Goal: Transaction & Acquisition: Subscribe to service/newsletter

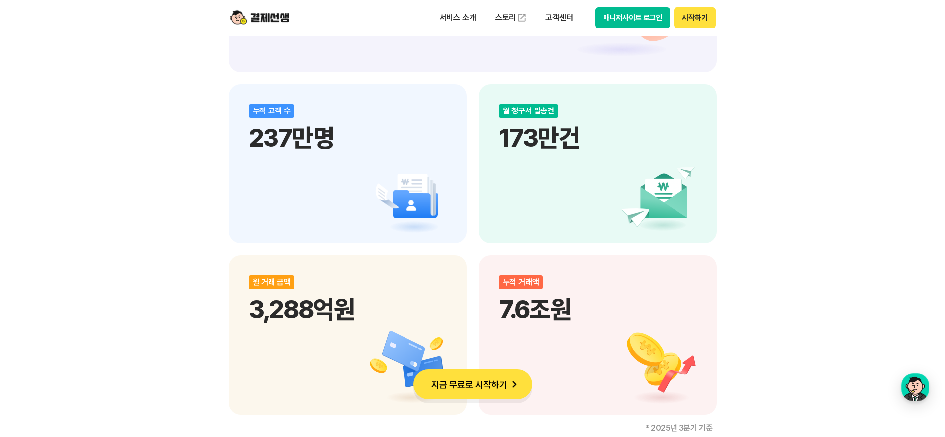
scroll to position [1395, 0]
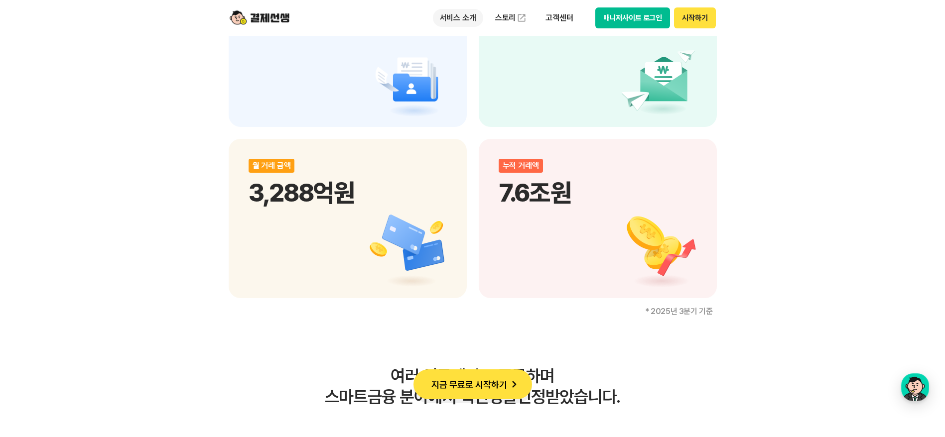
click at [464, 15] on p "서비스 소개" at bounding box center [458, 18] width 50 height 18
click at [630, 259] on div "비대면 결제 1등 결제선생 숫자가 증명하는 국내 1등 비대면 결제 서비스 결제선생과 함께 사업장을 성장시켜 보세요! 누적 가맹점 수 90,00…" at bounding box center [472, 45] width 945 height 1756
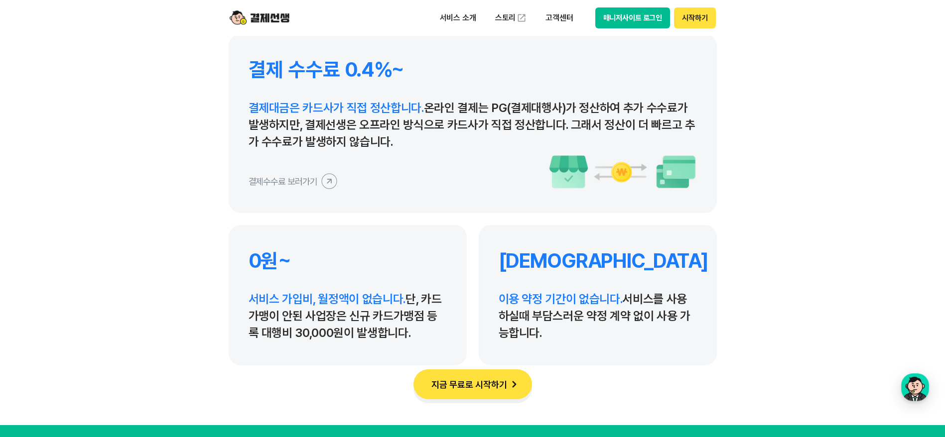
scroll to position [4683, 0]
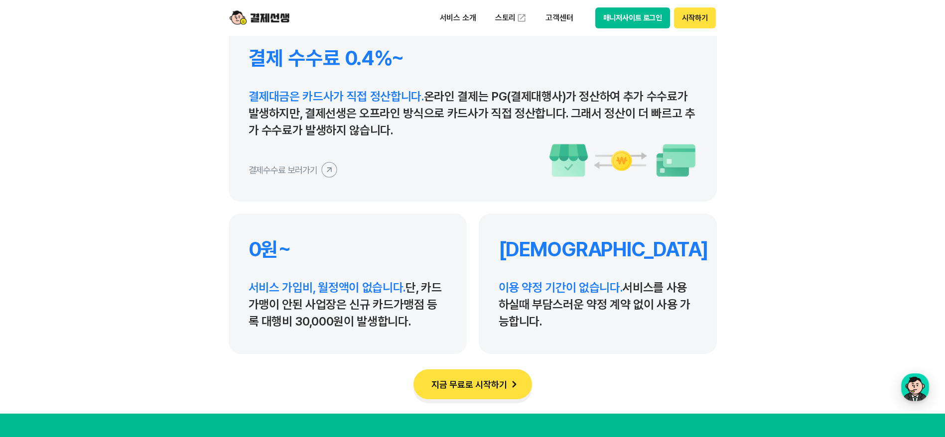
click at [307, 97] on span "결제대금은 카드사가 직접 정산합니다." at bounding box center [336, 96] width 175 height 14
click at [326, 168] on icon at bounding box center [329, 169] width 9 height 9
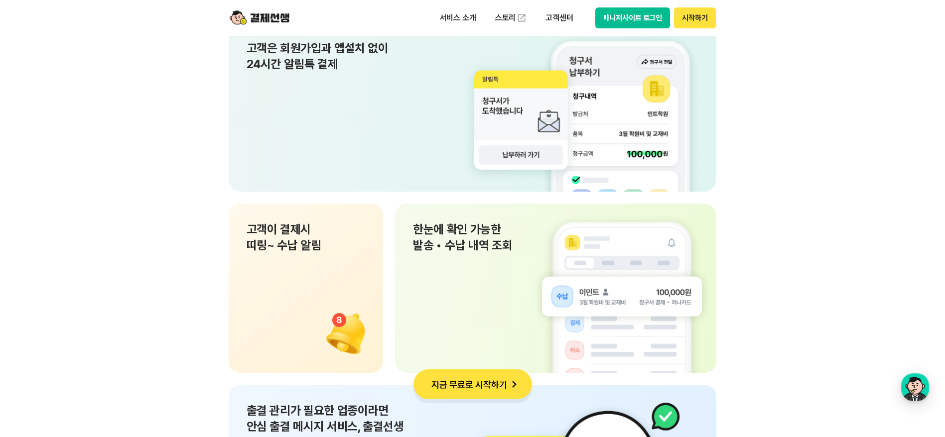
scroll to position [6974, 0]
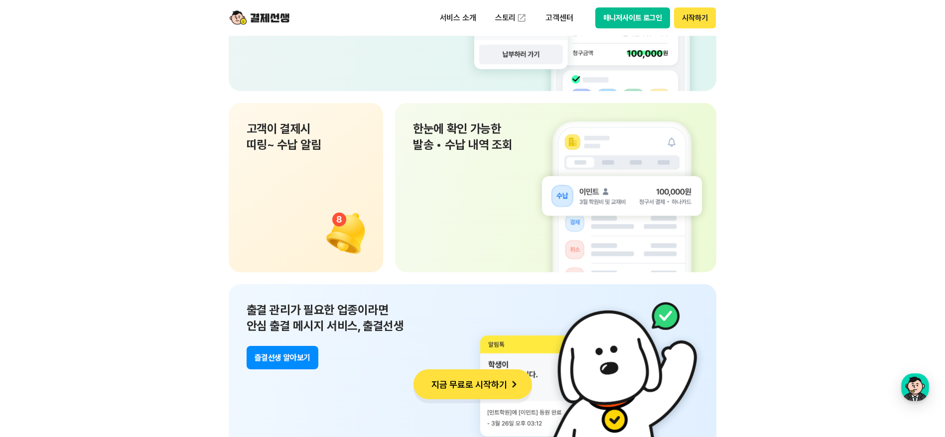
click at [630, 16] on button "시작하기" at bounding box center [694, 17] width 41 height 21
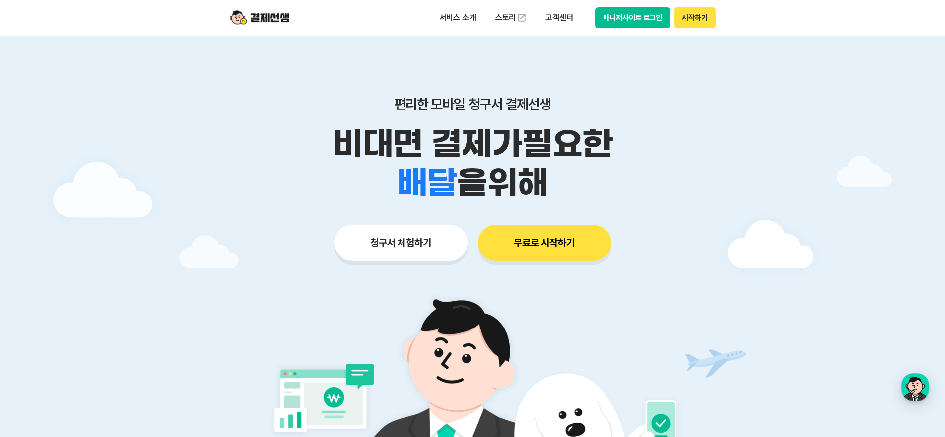
click at [698, 20] on button "시작하기" at bounding box center [694, 17] width 41 height 21
